Goal: Check status: Check status

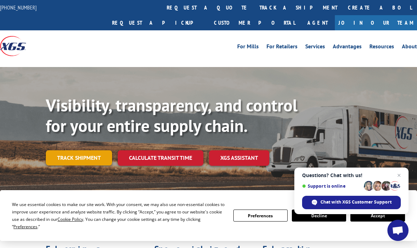
click at [77, 150] on link "Track shipment" at bounding box center [79, 157] width 66 height 15
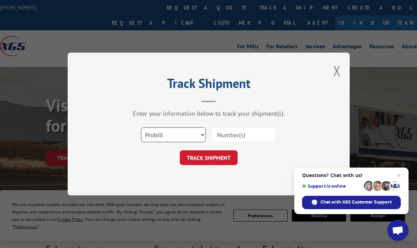
select select "bol"
click at [231, 135] on input at bounding box center [243, 134] width 65 height 15
paste input "3367489"
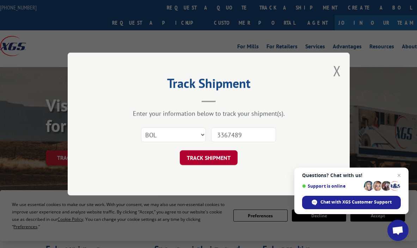
type input "3367489"
click at [223, 154] on button "TRACK SHIPMENT" at bounding box center [209, 157] width 58 height 15
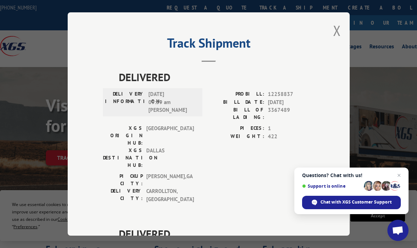
click at [324, 92] on div "Track Shipment DELIVERED DELIVERY INFORMATION: [DATE] 09:39 am [PERSON_NAME] PR…" at bounding box center [209, 123] width 282 height 223
click at [335, 31] on button "Close modal" at bounding box center [337, 30] width 8 height 19
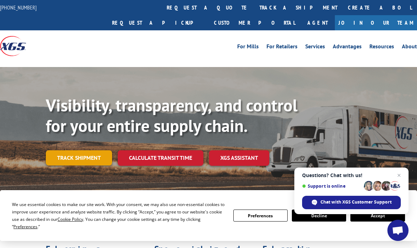
click at [91, 150] on link "Track shipment" at bounding box center [79, 157] width 66 height 15
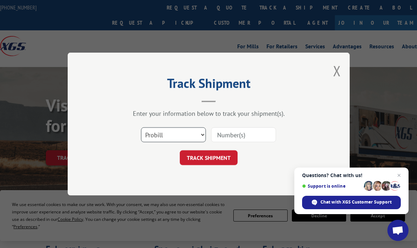
select select "bol"
click at [225, 136] on input at bounding box center [243, 134] width 65 height 15
paste input "3367489"
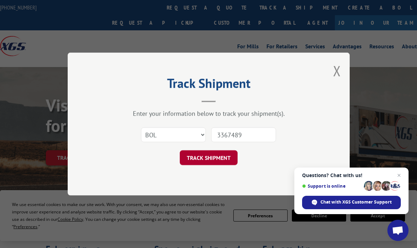
type input "3367489"
click at [209, 158] on button "TRACK SHIPMENT" at bounding box center [209, 157] width 58 height 15
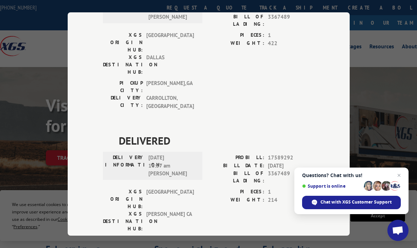
scroll to position [92, 0]
